Goal: Transaction & Acquisition: Purchase product/service

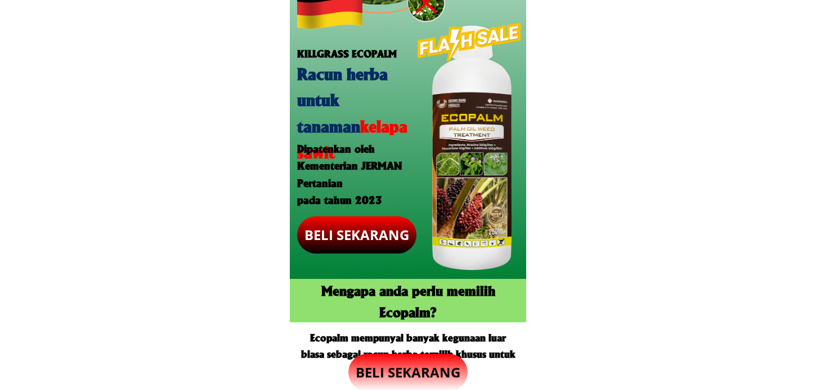
scroll to position [114, 0]
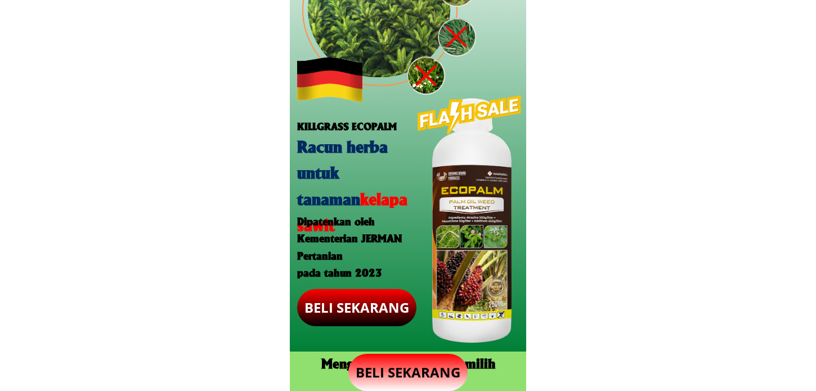
click at [410, 366] on p "BELI SEKARANG" at bounding box center [407, 372] width 119 height 37
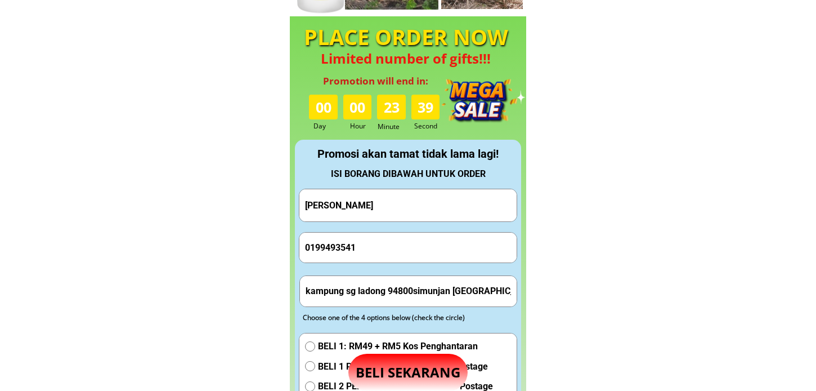
scroll to position [1052, 0]
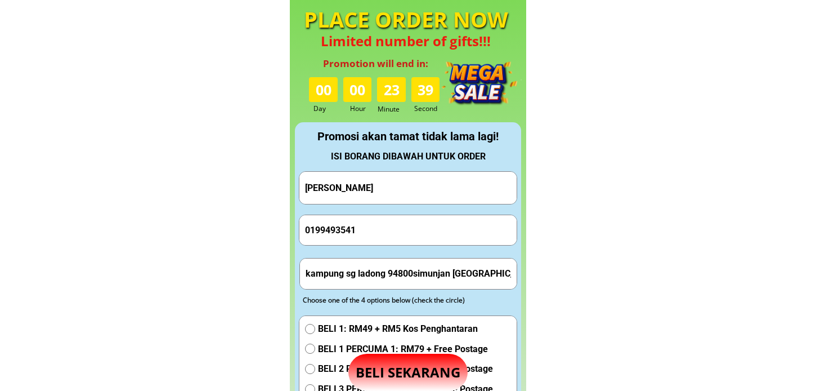
click at [430, 166] on div at bounding box center [408, 340] width 226 height 436
click at [419, 185] on input "[PERSON_NAME]" at bounding box center [408, 188] width 212 height 32
paste input "[PERSON_NAME]"
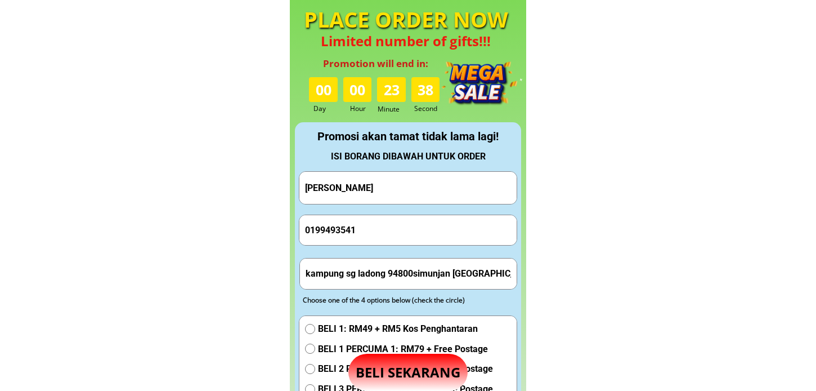
type input "[PERSON_NAME]"
click at [411, 227] on input "0199493541" at bounding box center [408, 230] width 212 height 30
paste input "-5534715"
click at [325, 234] on input "019-5534715" at bounding box center [408, 230] width 212 height 30
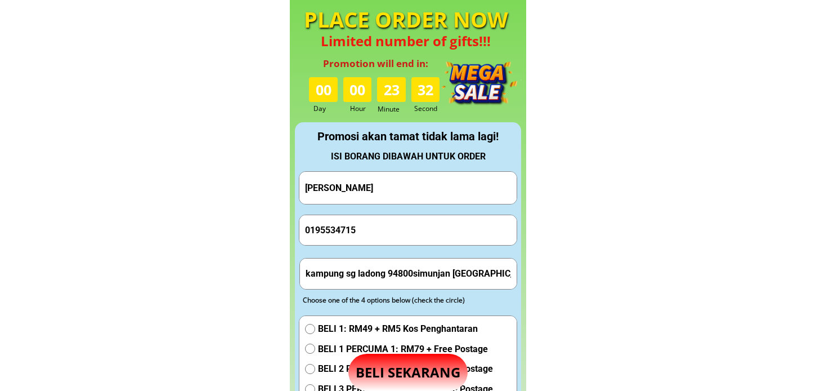
type input "0195534715"
click at [415, 238] on input "0195534715" at bounding box center [408, 230] width 212 height 30
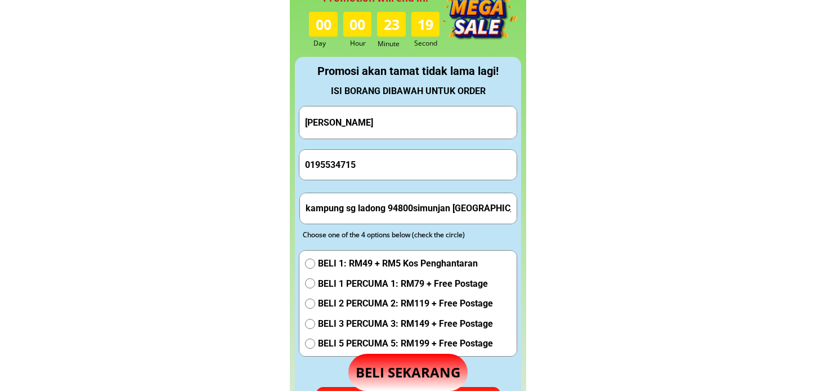
scroll to position [1177, 0]
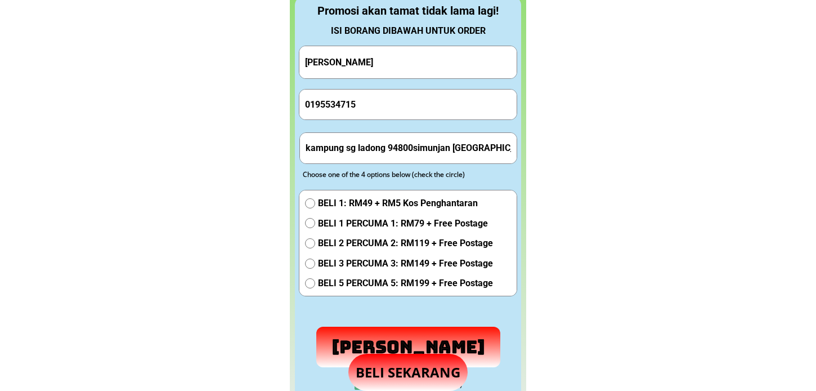
click at [406, 142] on input "kampung sg ladong 94800simunjan [GEOGRAPHIC_DATA]" at bounding box center [409, 148] width 212 height 30
paste input "[STREET_ADDRESS]"
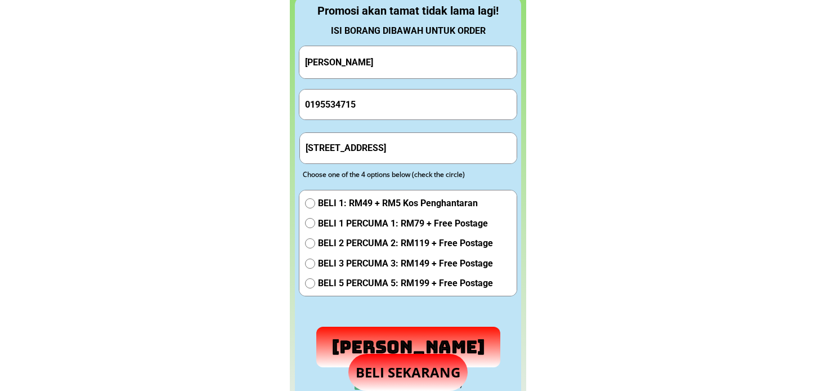
type input "[STREET_ADDRESS]"
click at [388, 216] on span "BELI 1 PERCUMA 1: RM79 + Free Postage" at bounding box center [405, 223] width 175 height 15
radio input "true"
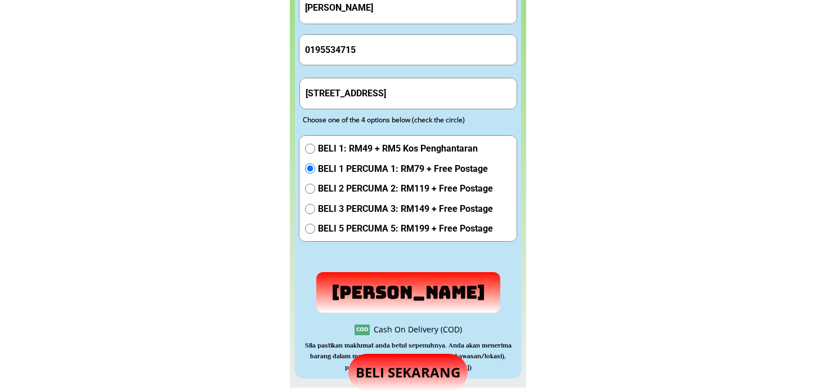
scroll to position [1302, 0]
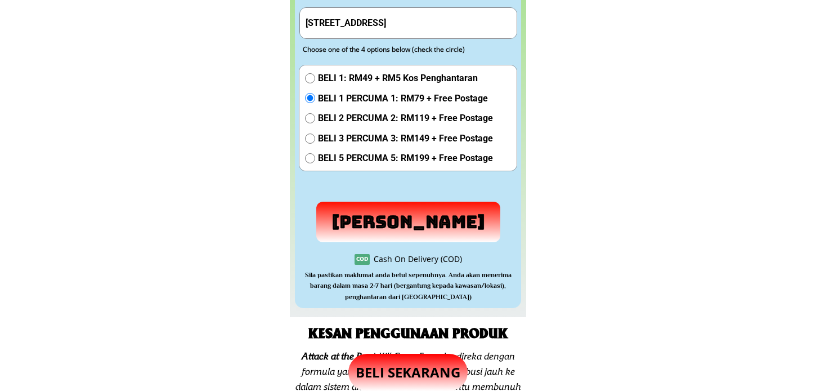
click at [429, 222] on p "[PERSON_NAME]" at bounding box center [408, 222] width 184 height 41
